Goal: Find specific page/section: Find specific page/section

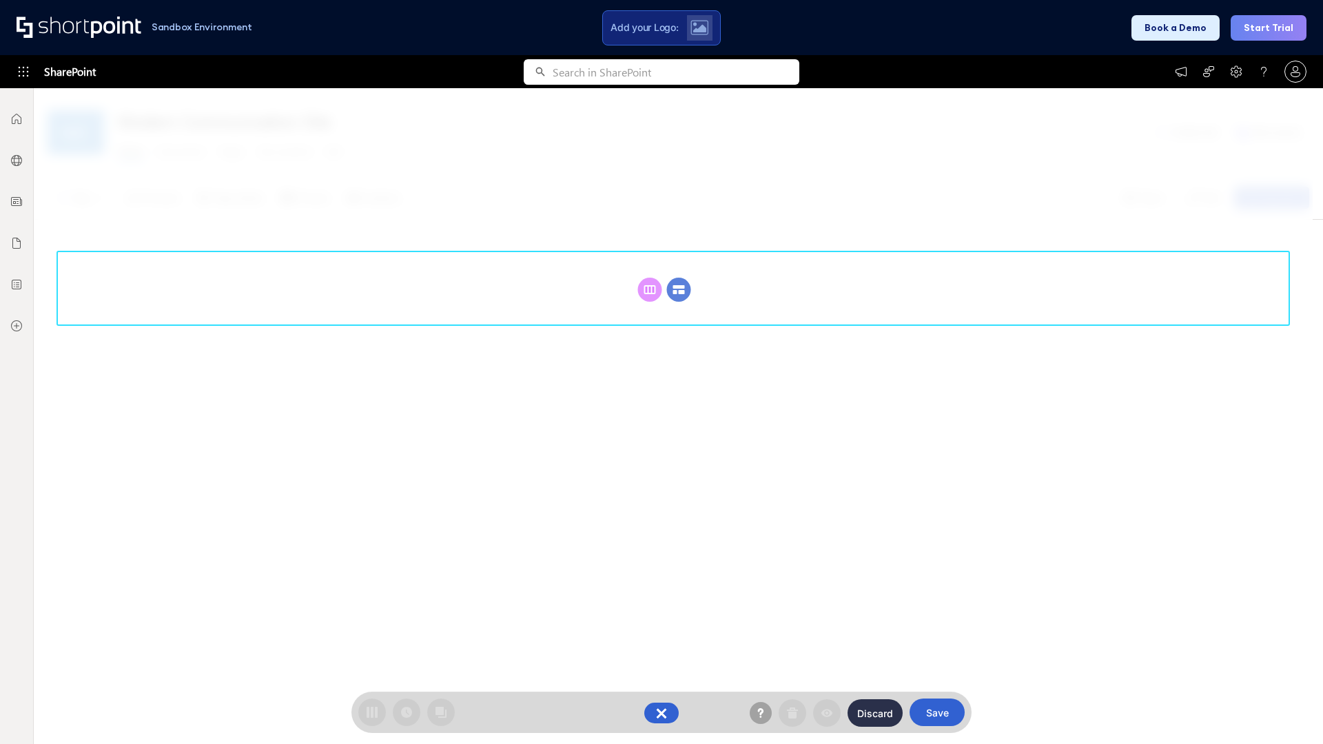
scroll to position [190, 0]
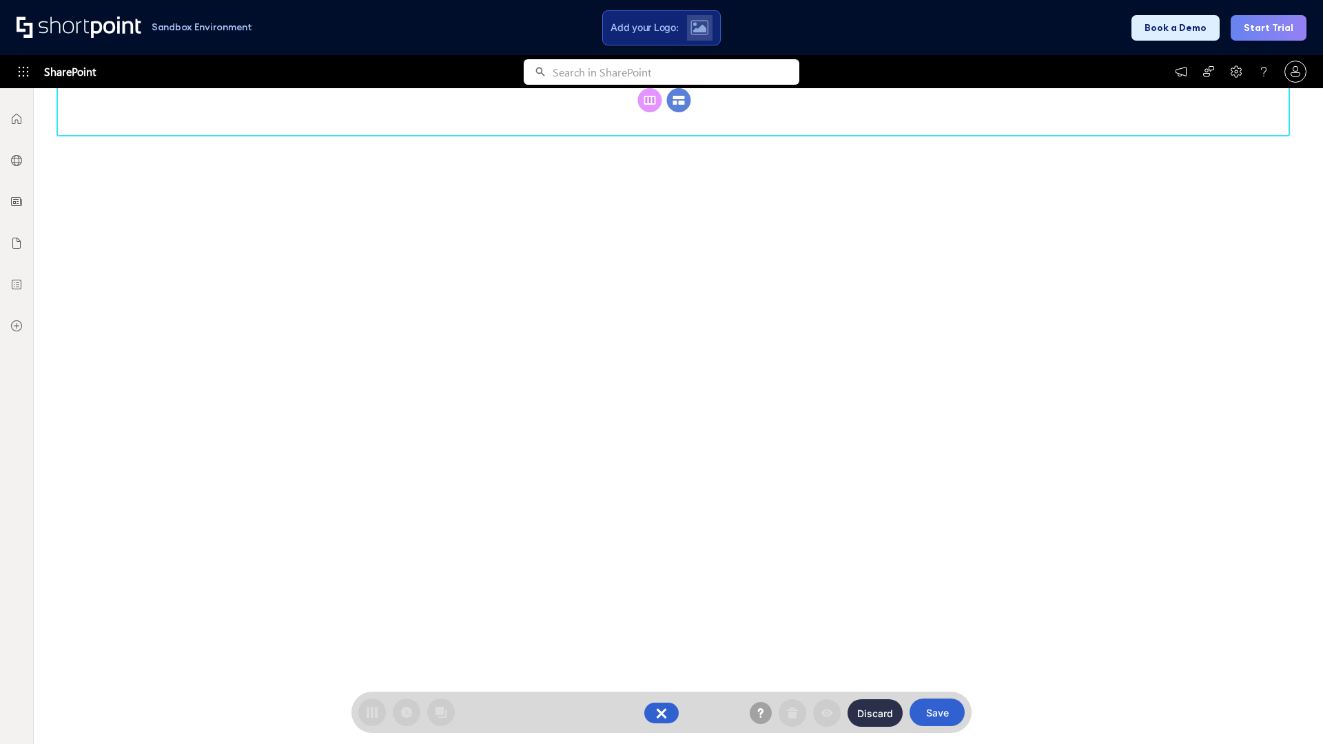
click at [679, 112] on circle at bounding box center [679, 100] width 24 height 24
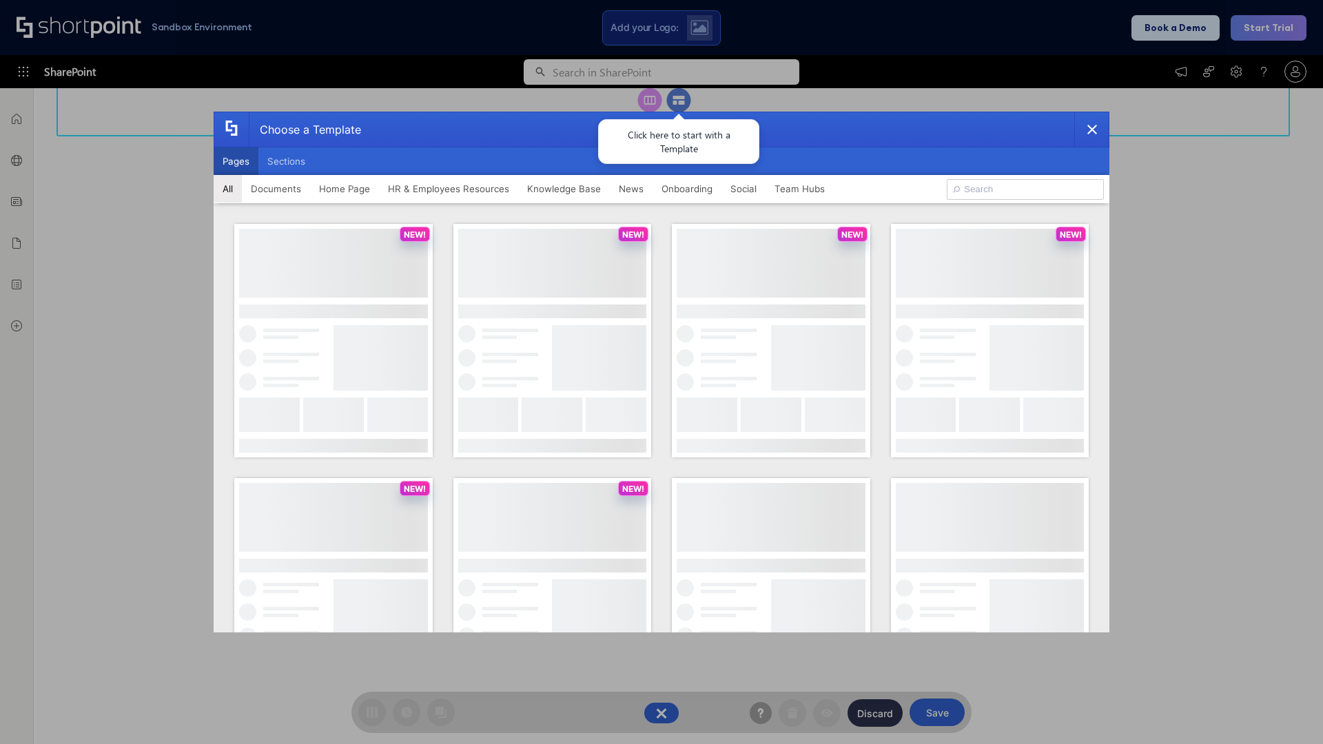
scroll to position [0, 0]
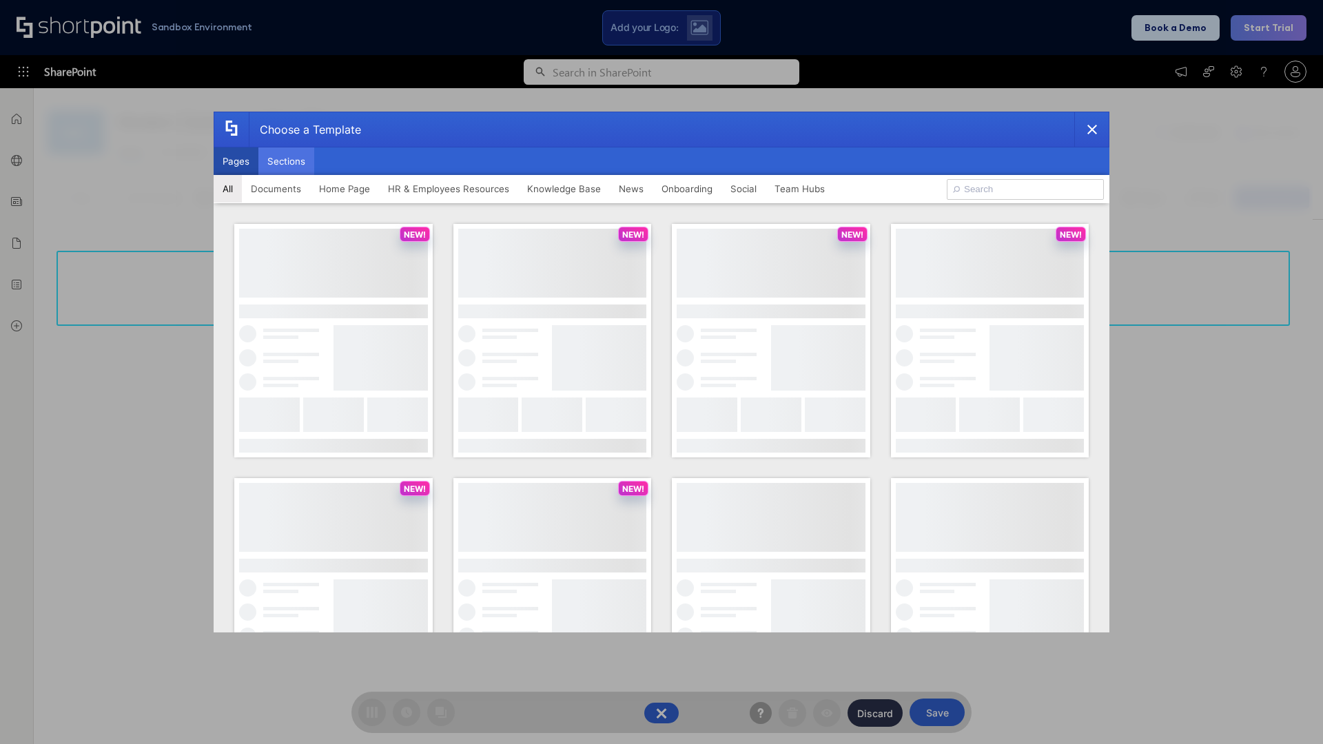
click at [286, 161] on button "Sections" at bounding box center [286, 162] width 56 height 28
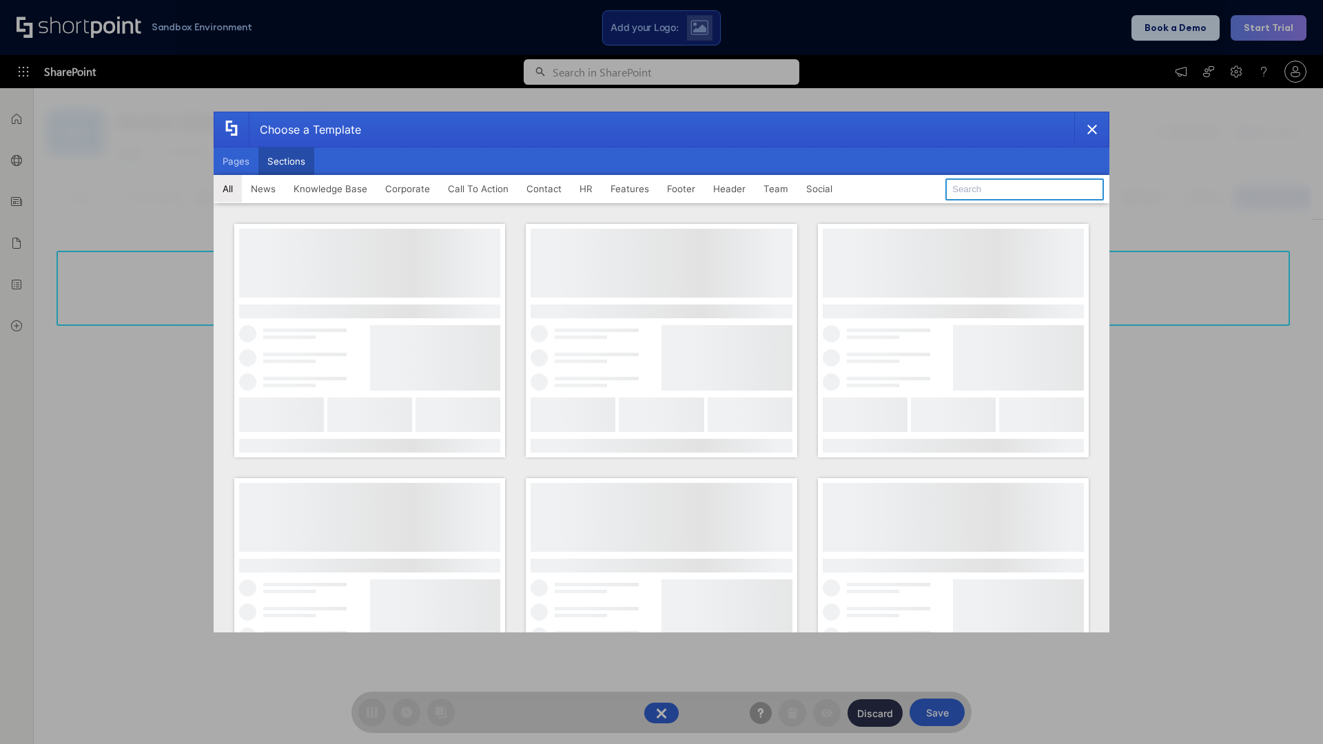
type input "Header 5"
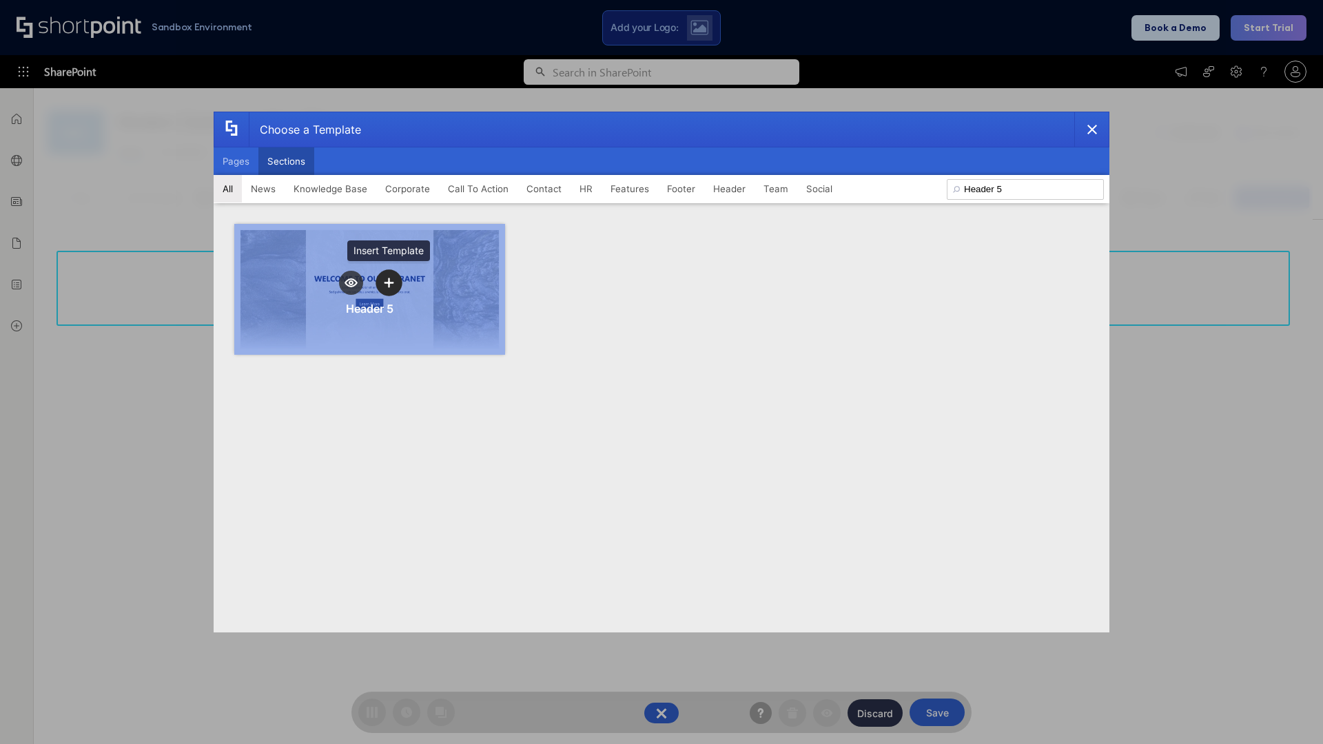
click at [389, 283] on icon "template selector" at bounding box center [389, 283] width 10 height 10
